Goal: Information Seeking & Learning: Find specific fact

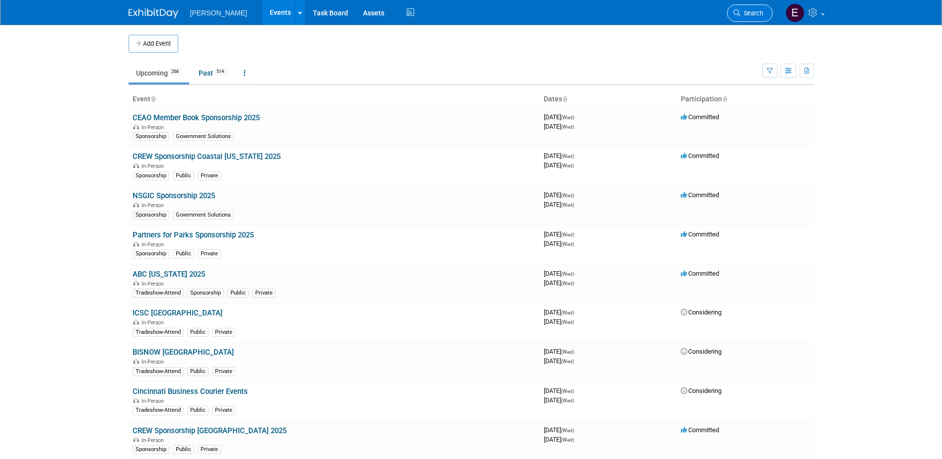
click at [758, 11] on span "Search" at bounding box center [751, 12] width 23 height 7
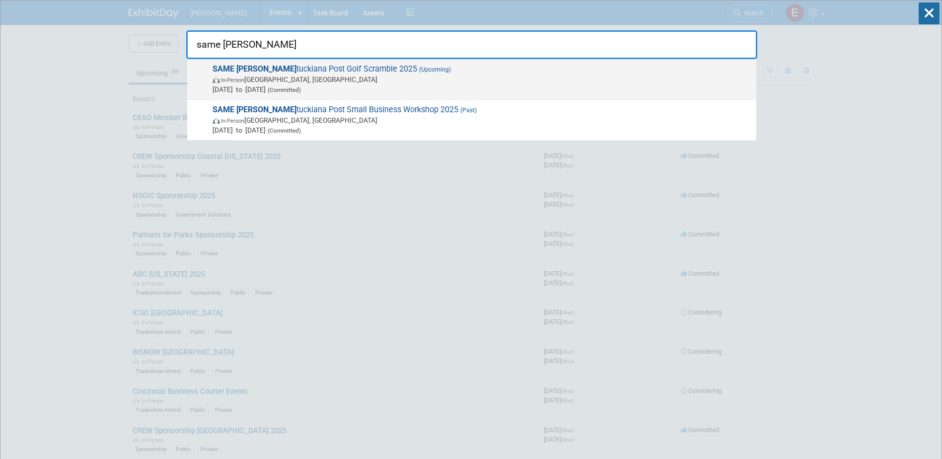
type input "same [PERSON_NAME]"
click at [241, 77] on span "In-Person" at bounding box center [232, 80] width 23 height 6
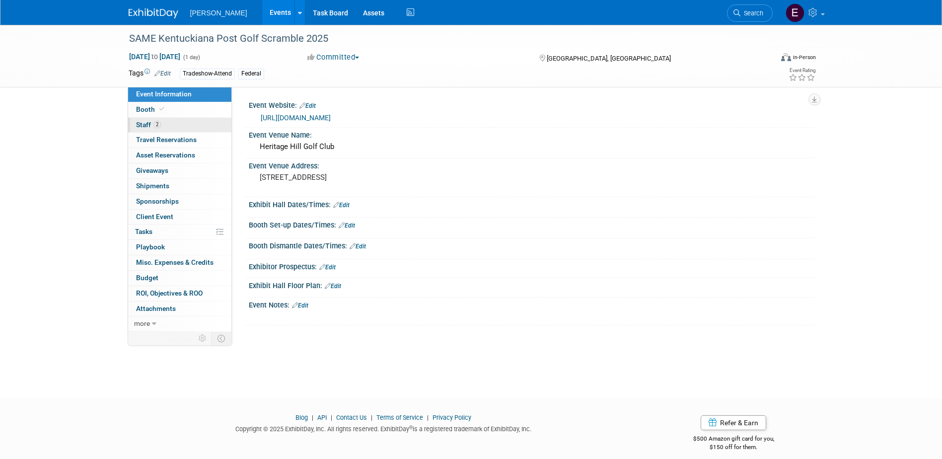
click at [150, 121] on span "Staff 2" at bounding box center [148, 125] width 25 height 8
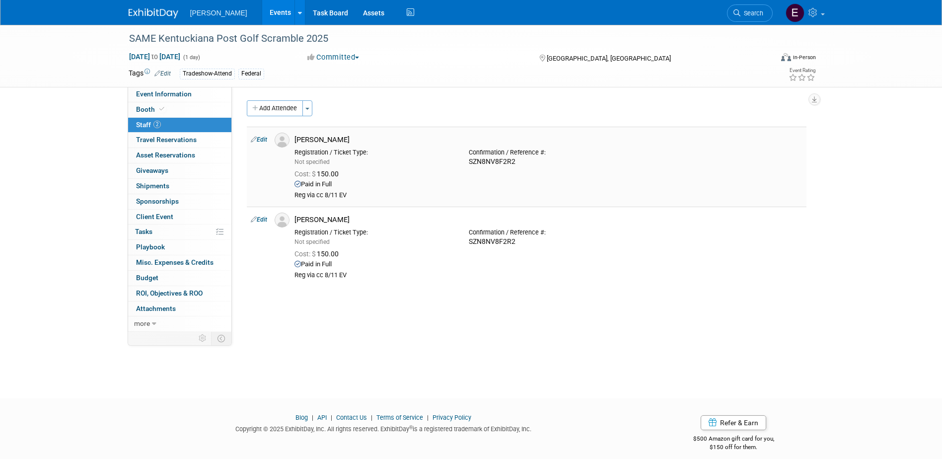
drag, startPoint x: 529, startPoint y: 160, endPoint x: 465, endPoint y: 164, distance: 64.2
click at [465, 164] on div "Confirmation / Reference #: SZN8NV8F2R2" at bounding box center [548, 155] width 174 height 22
drag, startPoint x: 465, startPoint y: 164, endPoint x: 490, endPoint y: 160, distance: 25.2
copy div "SZN8NV8F2R2"
click at [151, 111] on span "Booth" at bounding box center [151, 109] width 30 height 8
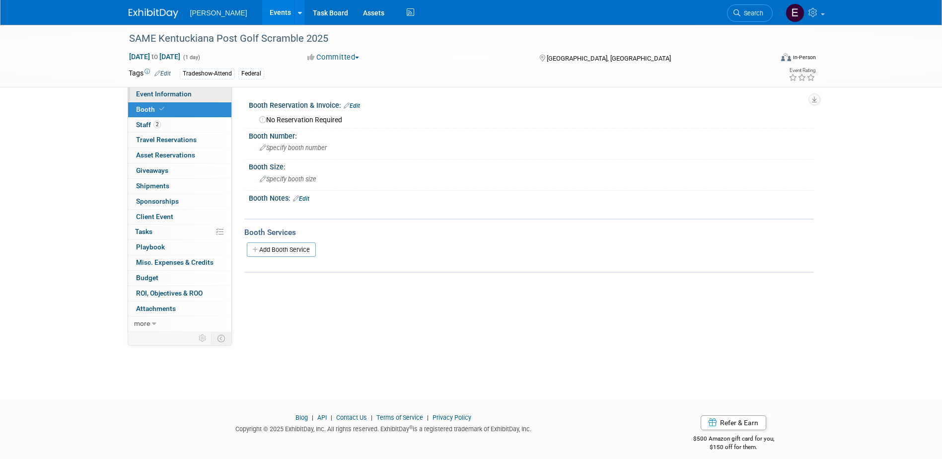
click at [153, 93] on span "Event Information" at bounding box center [164, 94] width 56 height 8
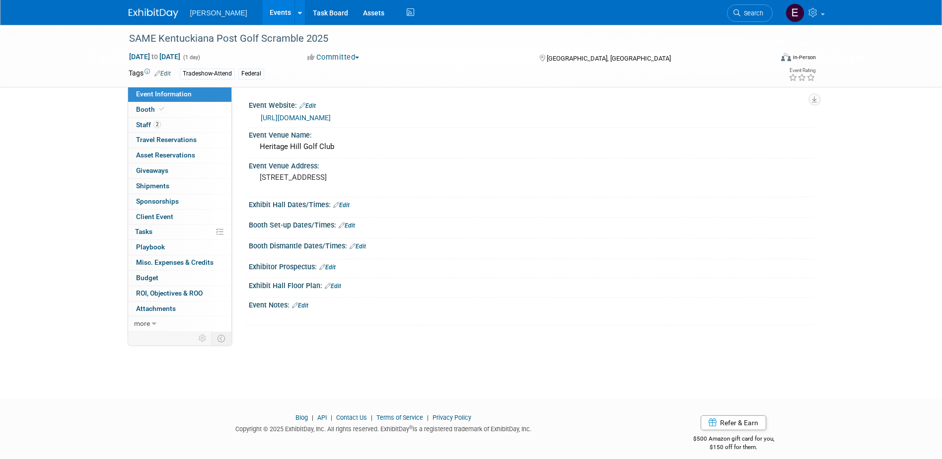
click at [331, 114] on link "https://web.cvent.com/event/92130397-ce61-4cb3-8d5f-170b19238545/summary" at bounding box center [296, 118] width 70 height 8
